Goal: Task Accomplishment & Management: Use online tool/utility

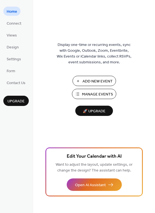
click at [99, 96] on span "Manage Events" at bounding box center [97, 95] width 31 height 6
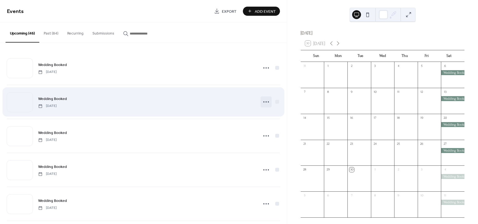
click at [265, 102] on icon at bounding box center [266, 102] width 9 height 9
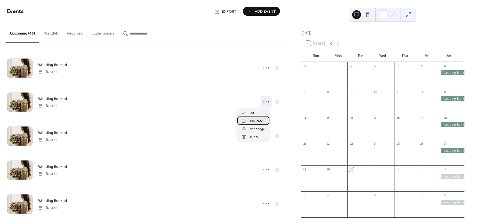
click at [257, 119] on span "Duplicate" at bounding box center [255, 121] width 15 height 6
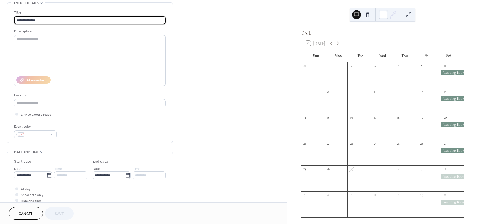
scroll to position [83, 0]
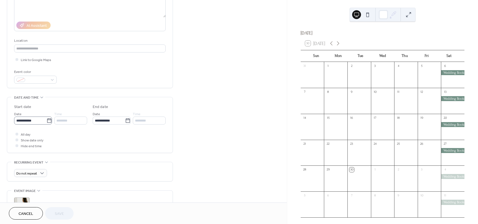
click at [49, 122] on icon at bounding box center [49, 121] width 6 height 6
click at [46, 122] on input "**********" at bounding box center [30, 121] width 32 height 8
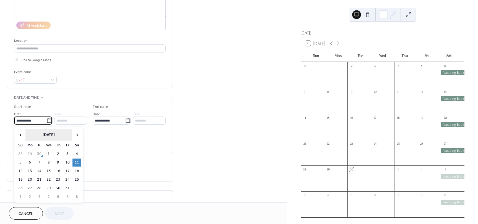
click at [63, 135] on th "[DATE]" at bounding box center [48, 135] width 46 height 12
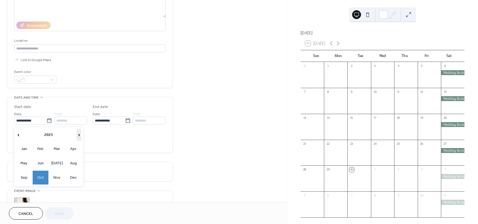
click at [79, 134] on span "›" at bounding box center [79, 134] width 4 height 11
click at [76, 149] on td "Apr" at bounding box center [74, 149] width 16 height 14
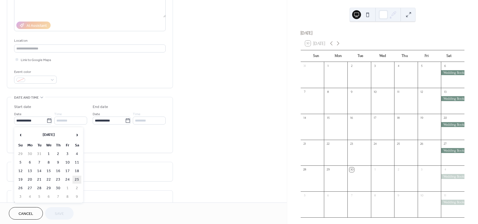
click at [77, 180] on td "25" at bounding box center [76, 180] width 9 height 8
type input "**********"
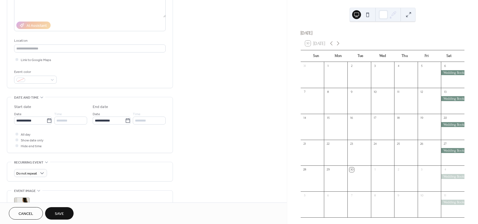
click at [65, 215] on button "Save" at bounding box center [59, 213] width 28 height 12
